Goal: Navigation & Orientation: Find specific page/section

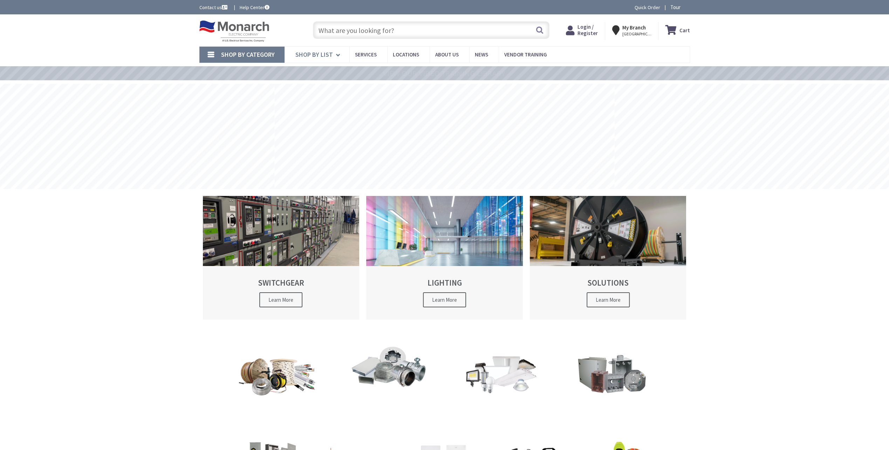
click at [316, 57] on span "Shop By List" at bounding box center [313, 54] width 37 height 8
click at [273, 57] on span "Shop By Category" at bounding box center [248, 54] width 54 height 8
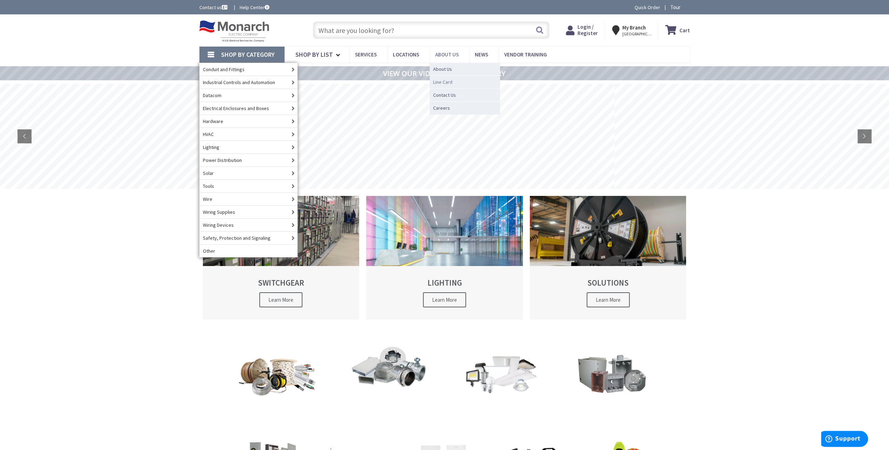
click at [444, 82] on span "Line Card" at bounding box center [442, 81] width 19 height 7
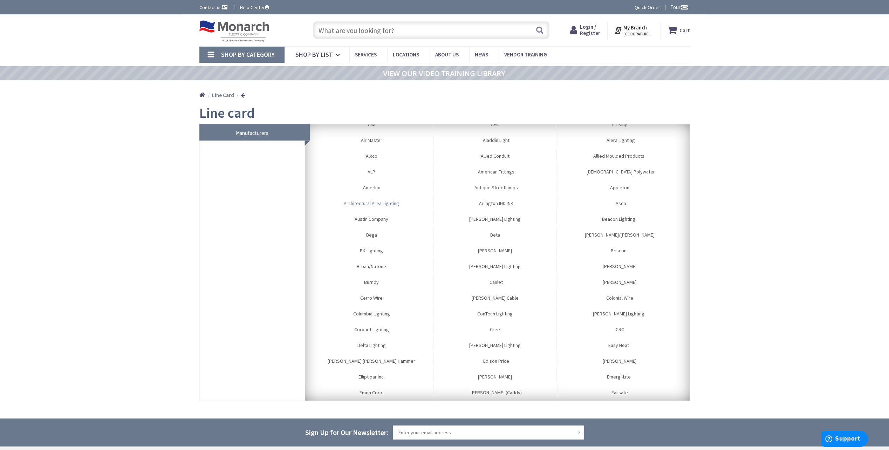
scroll to position [70, 0]
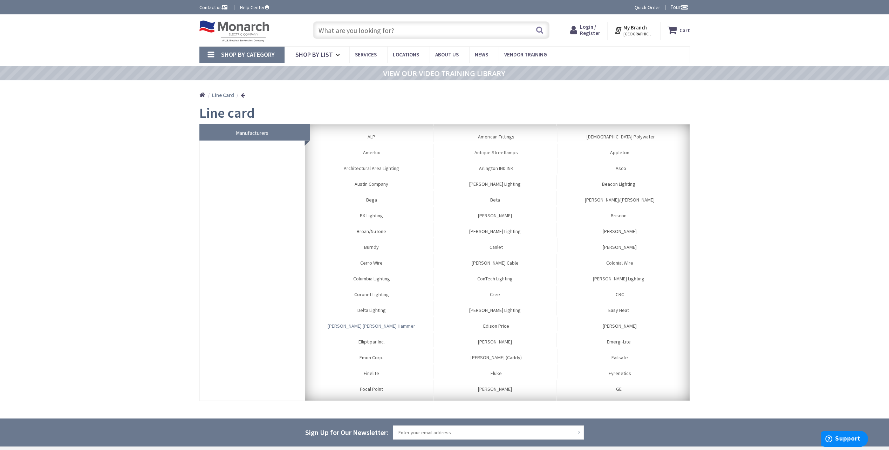
click at [382, 329] on link "Eaton Cutler Hammer" at bounding box center [371, 324] width 123 height 14
